Goal: Transaction & Acquisition: Subscribe to service/newsletter

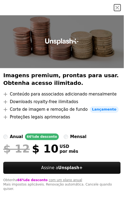
click at [118, 117] on li "A plus sign Proteções legais aprimoradas" at bounding box center [62, 117] width 118 height 7
click at [90, 108] on span "Lançamento" at bounding box center [104, 109] width 29 height 7
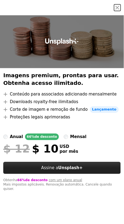
click at [26, 173] on button "Assine a Unsplash+" at bounding box center [62, 168] width 118 height 12
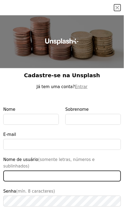
click at [48, 175] on input "Nome de usuário (somente letras, números e sublinhados)" at bounding box center [62, 176] width 118 height 11
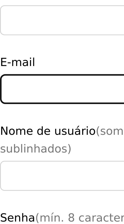
click at [9, 143] on input "E-mail" at bounding box center [62, 144] width 118 height 11
type input "**********"
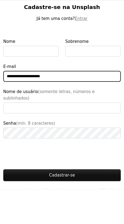
scroll to position [34, 0]
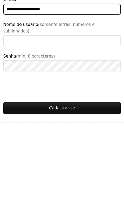
type input "**********"
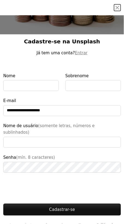
click at [97, 223] on link "Política de privacidade" at bounding box center [83, 228] width 64 height 10
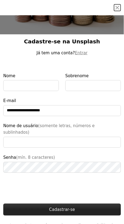
click at [76, 204] on button "Cadastrar-se" at bounding box center [62, 210] width 118 height 12
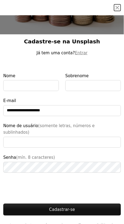
click at [79, 223] on link "Termos" at bounding box center [85, 225] width 13 height 4
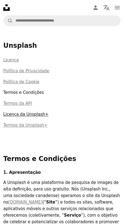
click at [29, 113] on link "Licença da Unsplash+" at bounding box center [25, 114] width 45 height 5
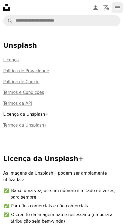
click at [118, 7] on icon "navigation menu" at bounding box center [117, 7] width 7 height 7
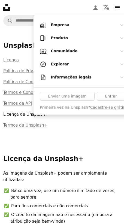
click at [119, 78] on icon "Chevron down" at bounding box center [122, 77] width 7 height 7
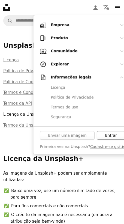
click at [110, 132] on link "Entrar" at bounding box center [111, 135] width 28 height 9
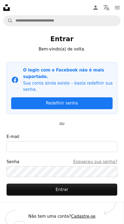
click at [89, 214] on link "Cadastre-se" at bounding box center [83, 216] width 25 height 5
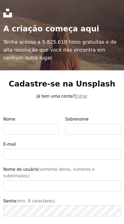
type input "**********"
click at [7, 14] on icon "Unsplash logo Página inicial da Unsplash" at bounding box center [7, 13] width 9 height 9
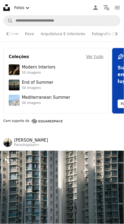
scroll to position [0, 153]
click at [60, 35] on link "Arquitetura E Interiores" at bounding box center [69, 33] width 45 height 15
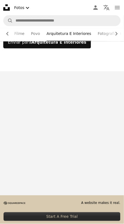
scroll to position [57, 0]
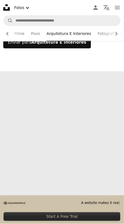
click at [73, 221] on div "Start A Free Trial" at bounding box center [62, 217] width 117 height 9
